Goal: Task Accomplishment & Management: Manage account settings

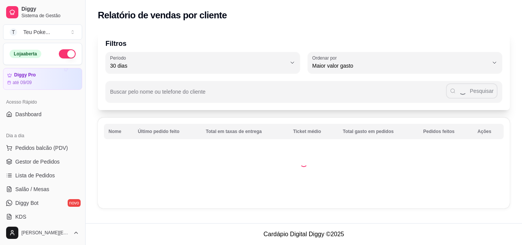
select select "30"
select select "HIGHEST_TOTAL_SPENT_WITH_ORDERS"
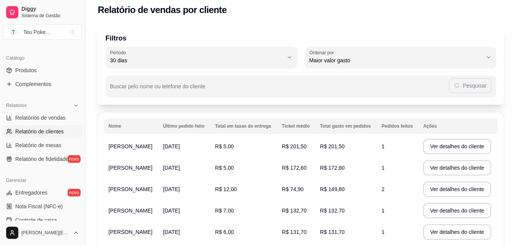
scroll to position [5, 0]
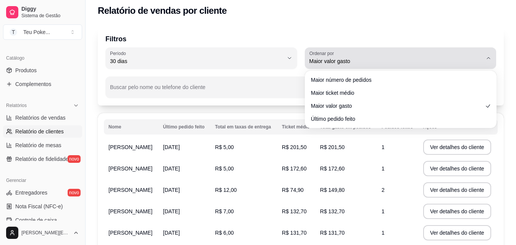
click at [357, 59] on span "Maior valor gasto" at bounding box center [397, 61] width 174 height 8
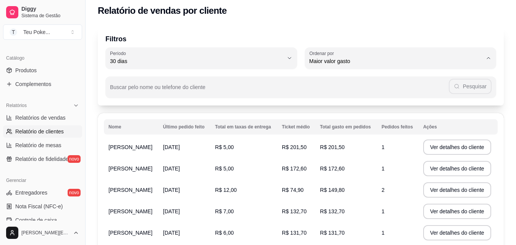
click at [357, 80] on span "Maior número de pedidos" at bounding box center [397, 79] width 165 height 7
type input "HIGHEST_ORDER_COUNT"
select select "HIGHEST_ORDER_COUNT"
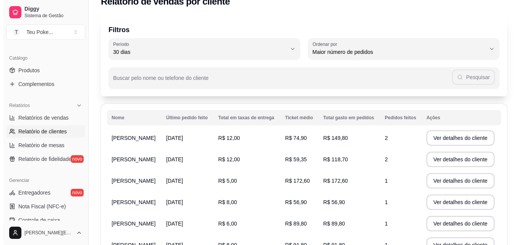
scroll to position [0, 0]
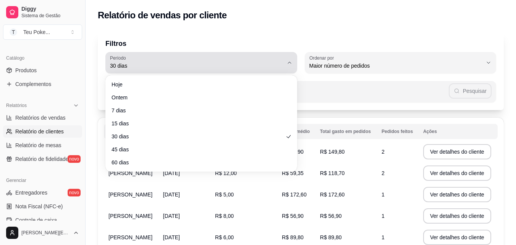
click at [272, 60] on div "30 dias" at bounding box center [197, 62] width 174 height 15
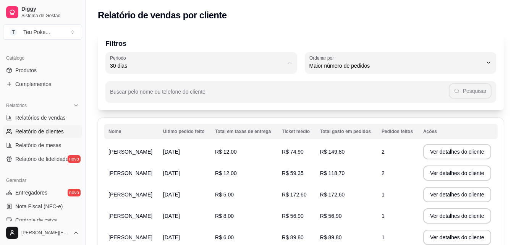
click at [164, 162] on span "60 dias" at bounding box center [197, 158] width 165 height 7
type input "60"
select select "60"
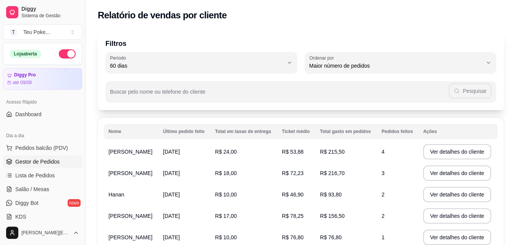
click at [53, 164] on span "Gestor de Pedidos" at bounding box center [37, 162] width 44 height 8
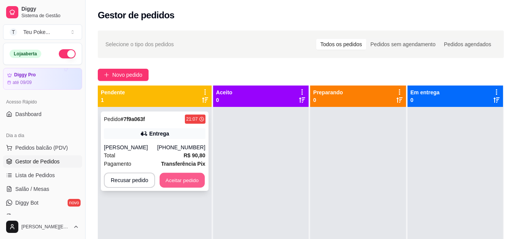
click at [175, 183] on button "Aceitar pedido" at bounding box center [182, 180] width 45 height 15
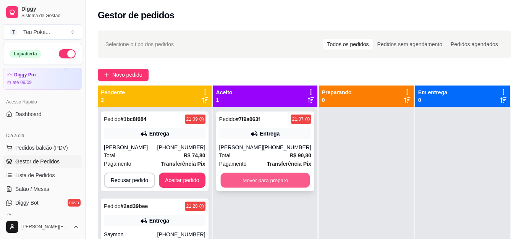
click at [262, 188] on button "Mover para preparo" at bounding box center [265, 180] width 89 height 15
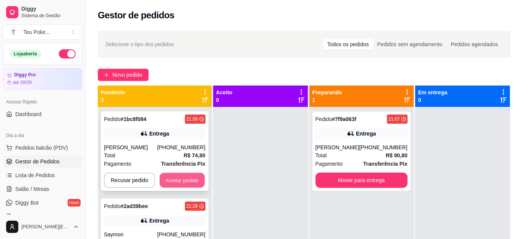
click at [181, 183] on button "Aceitar pedido" at bounding box center [182, 180] width 45 height 15
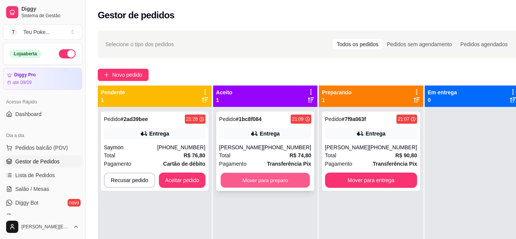
click at [250, 185] on button "Mover para preparo" at bounding box center [265, 180] width 89 height 15
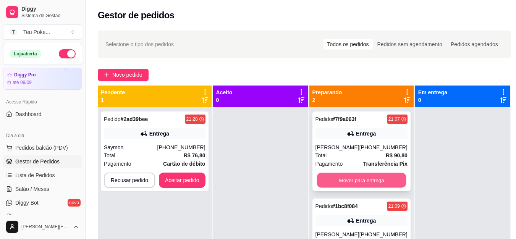
click at [339, 188] on button "Mover para entrega" at bounding box center [361, 180] width 89 height 15
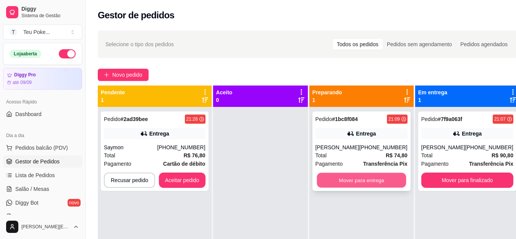
click at [369, 181] on button "Mover para entrega" at bounding box center [361, 180] width 89 height 15
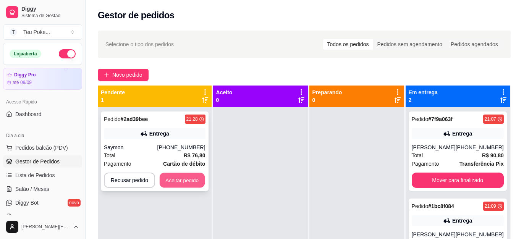
click at [175, 177] on button "Aceitar pedido" at bounding box center [182, 180] width 45 height 15
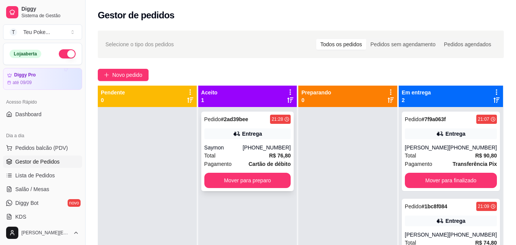
click at [235, 128] on div "Pedido # 2ad39bee 21:28 Entrega Saymon [PHONE_NUMBER] Total R$ 76,80 Pagamento …" at bounding box center [247, 152] width 93 height 80
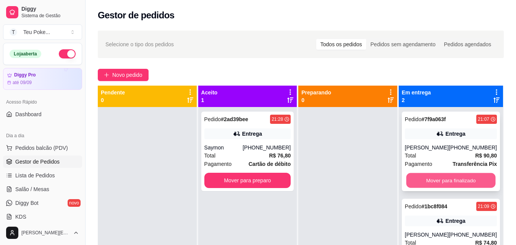
click at [425, 178] on button "Mover para finalizado" at bounding box center [450, 180] width 89 height 15
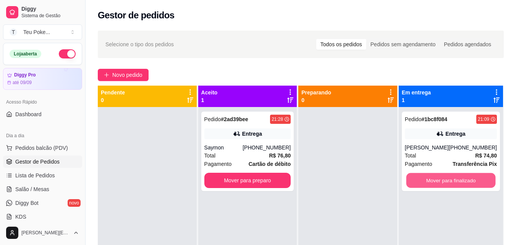
click at [425, 178] on button "Mover para finalizado" at bounding box center [450, 180] width 89 height 15
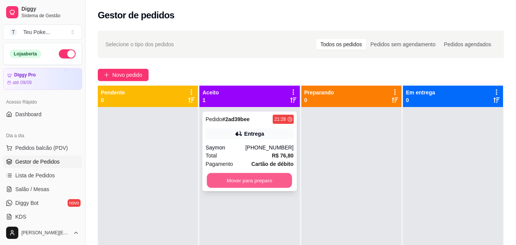
click at [263, 182] on button "Mover para preparo" at bounding box center [249, 180] width 85 height 15
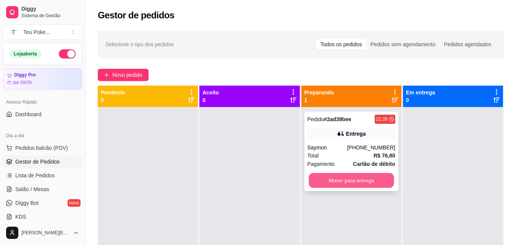
click at [362, 178] on button "Mover para entrega" at bounding box center [351, 180] width 85 height 15
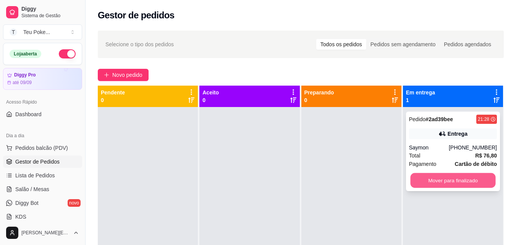
click at [446, 181] on button "Mover para finalizado" at bounding box center [452, 180] width 85 height 15
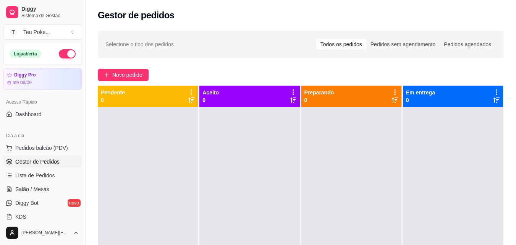
click at [59, 56] on button "button" at bounding box center [67, 53] width 17 height 9
